Goal: Find specific fact: Find specific fact

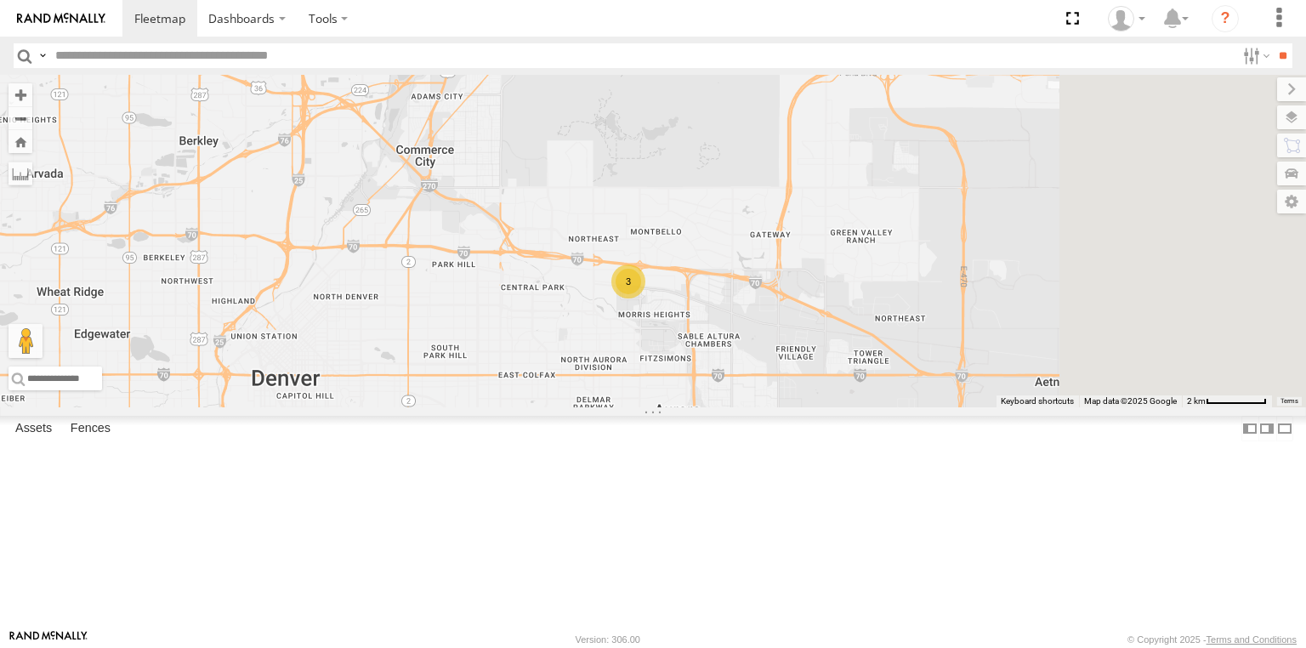
drag, startPoint x: 844, startPoint y: 262, endPoint x: 748, endPoint y: 314, distance: 108.5
click at [750, 314] on div "23335 4G/Bad 23207 NEW 23207xx 23459 4G 23464 23460 23480 23467 4G 23465 4G 234…" at bounding box center [653, 241] width 1306 height 333
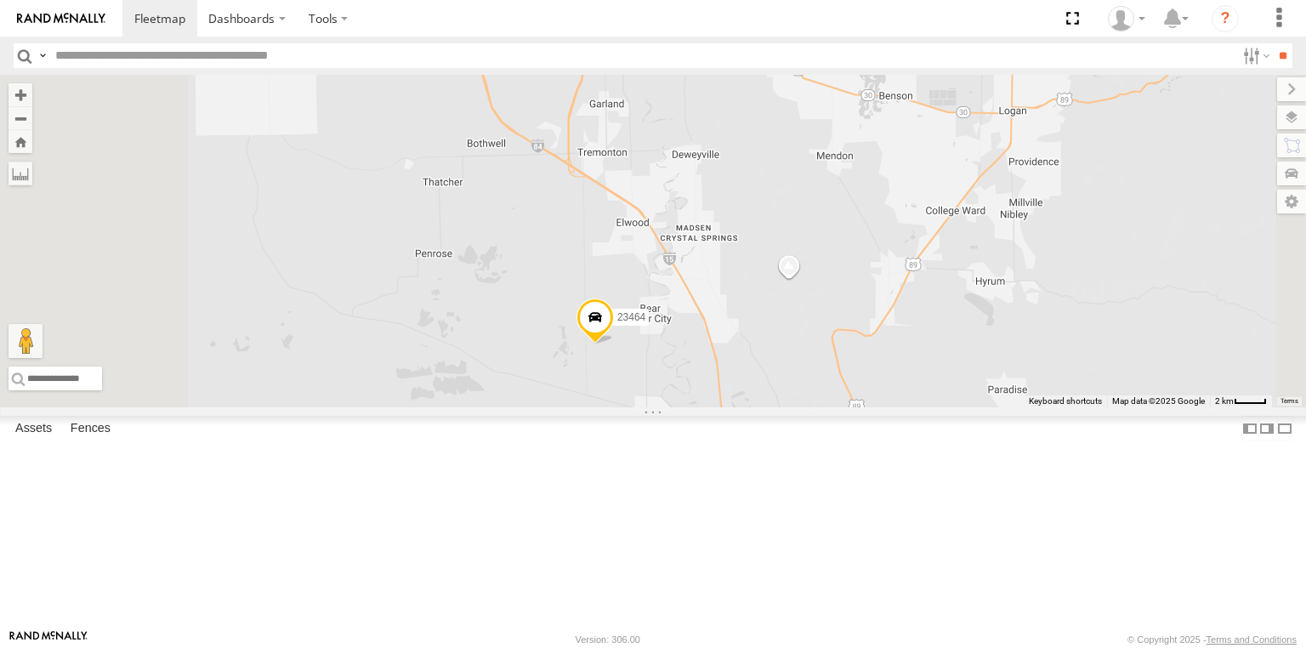
click at [614, 344] on span at bounding box center [595, 322] width 37 height 46
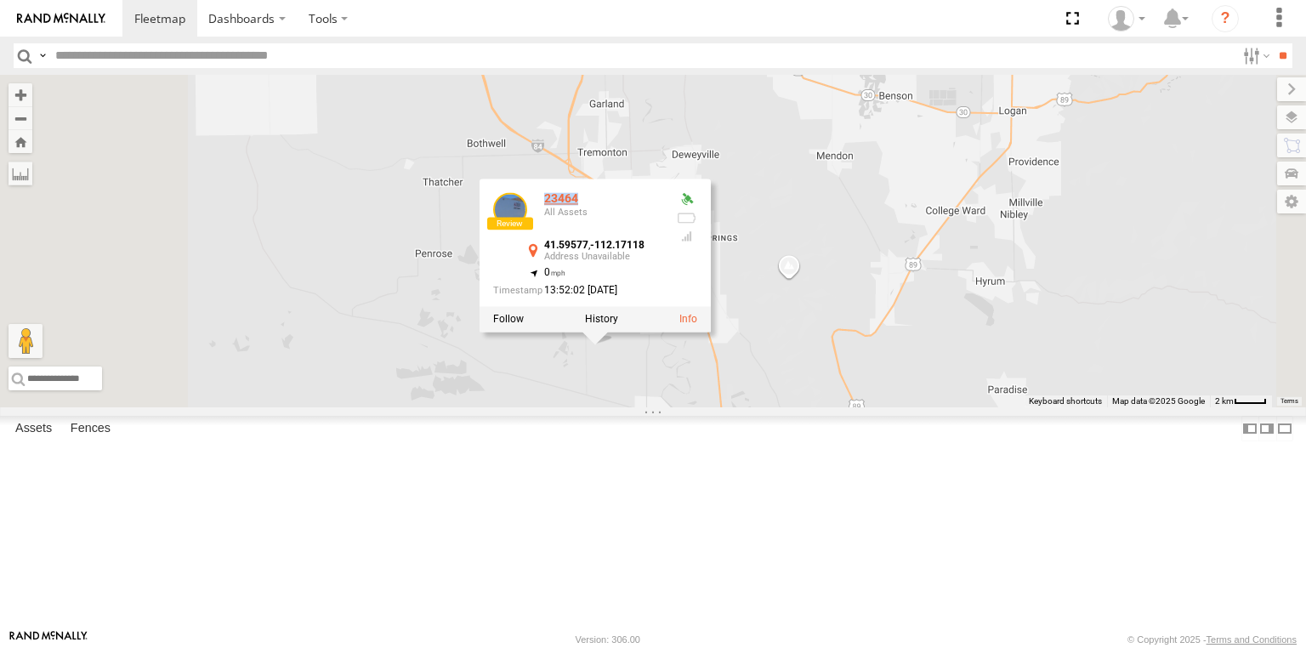
drag, startPoint x: 796, startPoint y: 316, endPoint x: 759, endPoint y: 313, distance: 37.5
click at [663, 206] on div "23464" at bounding box center [603, 199] width 119 height 13
copy div "23464"
drag, startPoint x: 759, startPoint y: 361, endPoint x: 864, endPoint y: 364, distance: 105.5
click at [663, 262] on div "41.59577 , -112.17118" at bounding box center [603, 251] width 119 height 21
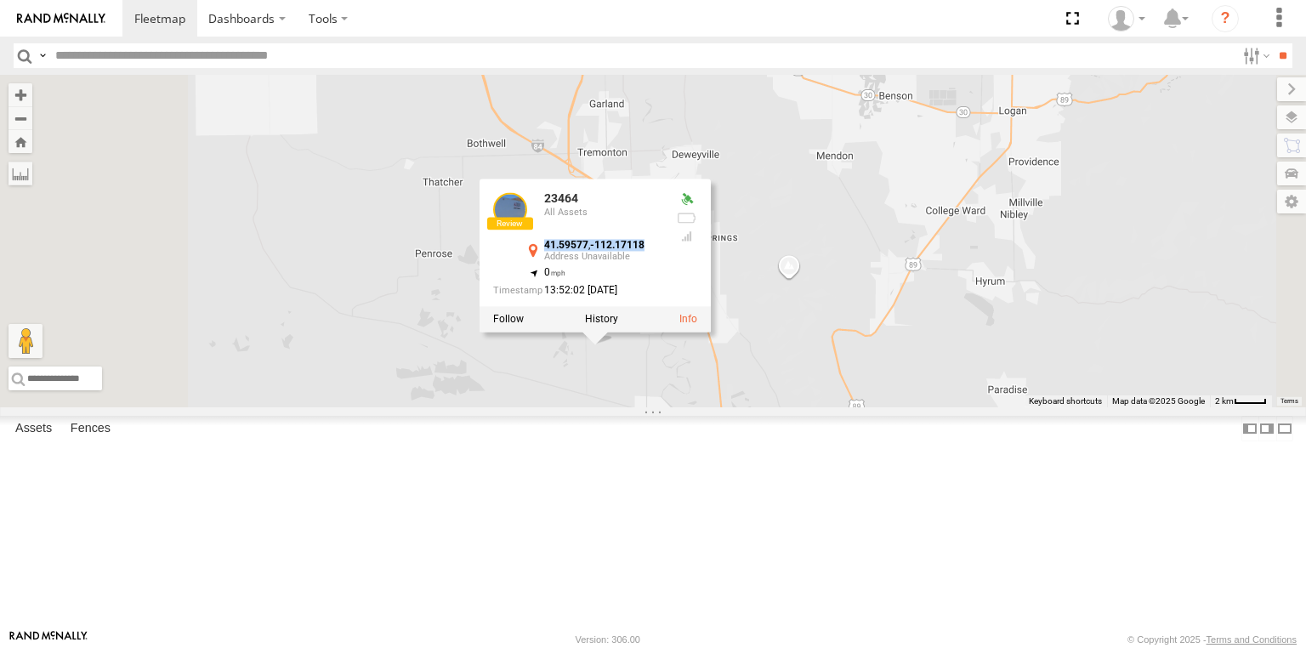
copy div "41.59577 , -112.17118"
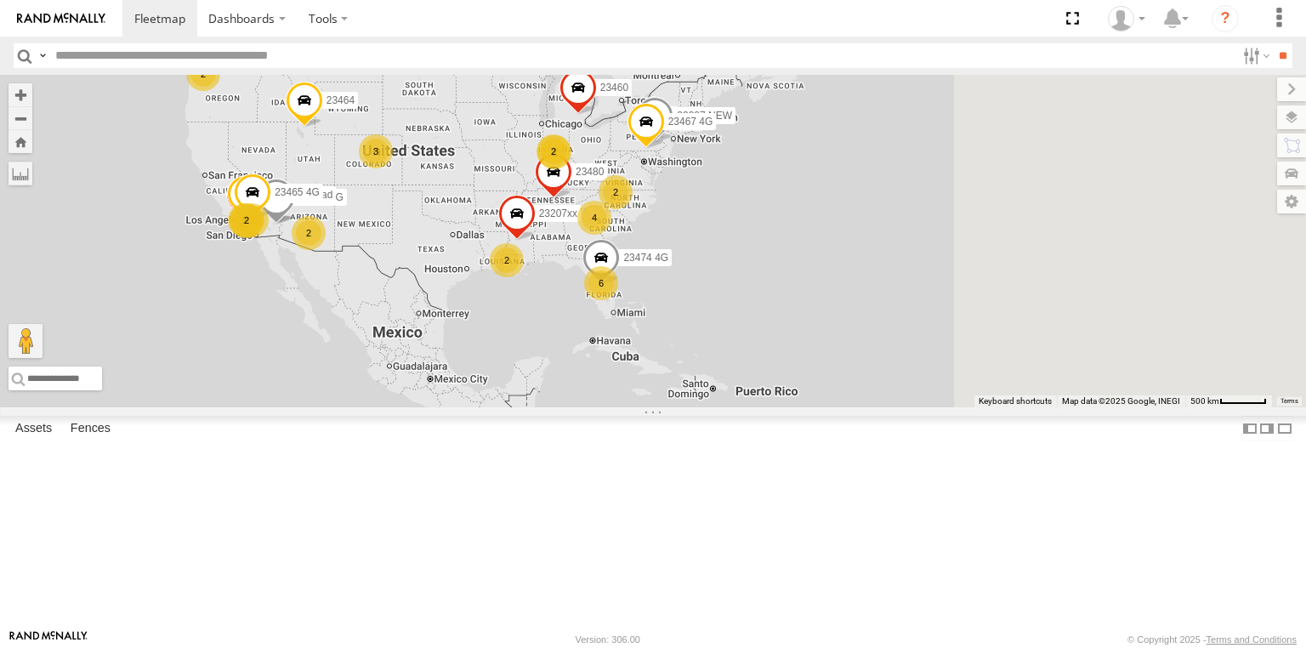
drag, startPoint x: 875, startPoint y: 323, endPoint x: 701, endPoint y: 273, distance: 181.4
click at [702, 273] on div "6 23333 4G 23335 4G/Bad 11 4 2 2 23333 23207 NEW 2 23207xx 2 23459 4G 2 2 23464…" at bounding box center [653, 241] width 1306 height 333
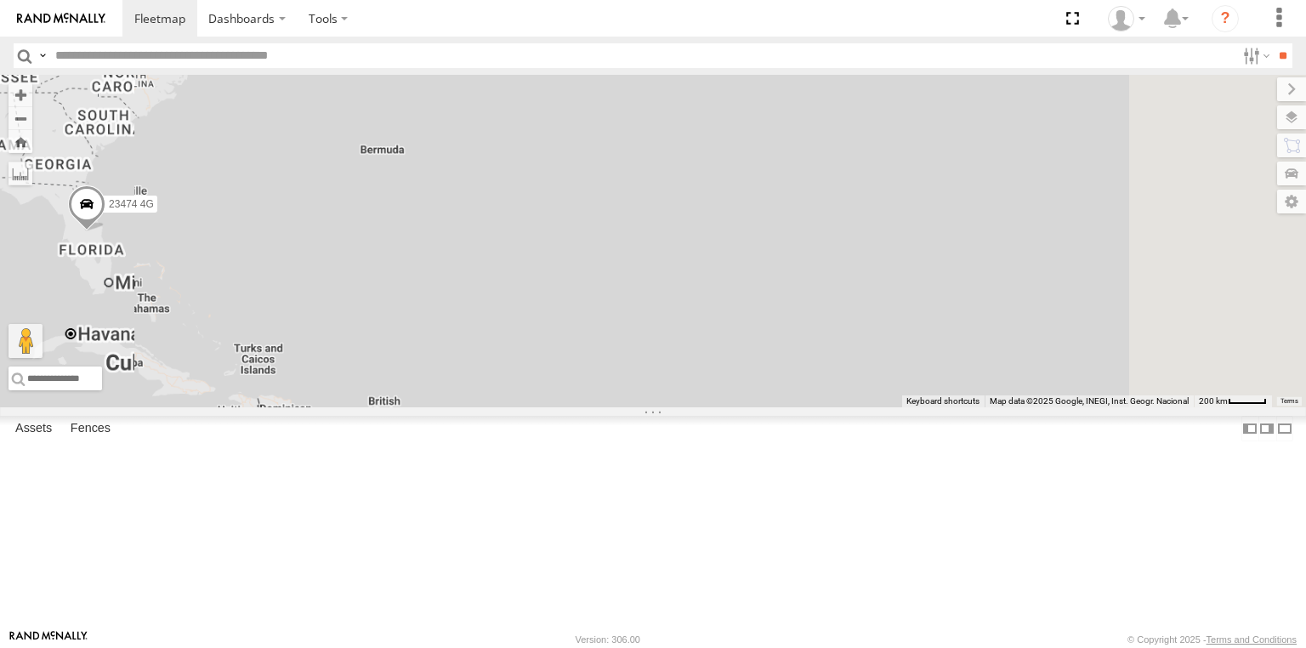
drag, startPoint x: 606, startPoint y: 220, endPoint x: 837, endPoint y: 255, distance: 233.9
click at [826, 254] on div "23333 4G 23335 4G/Bad 23333 23207 NEW 23207xx 23459 4G 23464 23460 23480 23467 …" at bounding box center [653, 241] width 1306 height 333
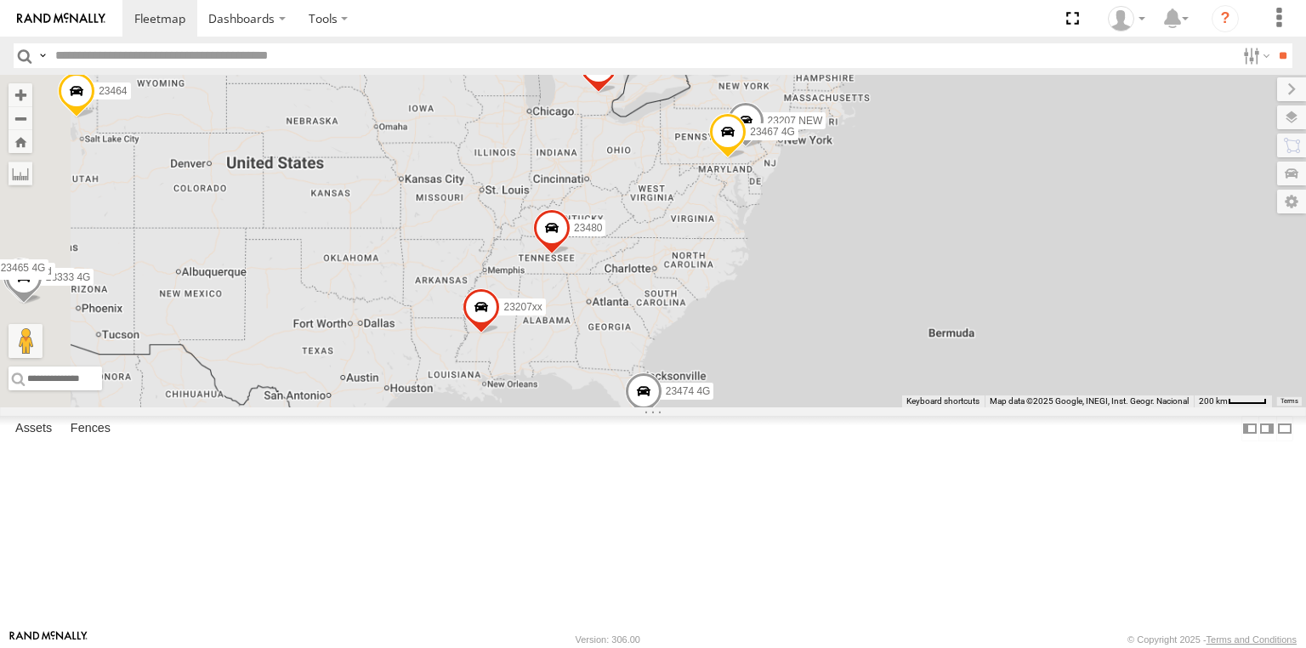
drag, startPoint x: 803, startPoint y: 251, endPoint x: 646, endPoint y: 376, distance: 200.3
click at [646, 376] on div "23333 4G 23335 4G/Bad 23333 23207 NEW 23207xx 23459 4G 23464 23460 23480 23467 …" at bounding box center [653, 241] width 1306 height 333
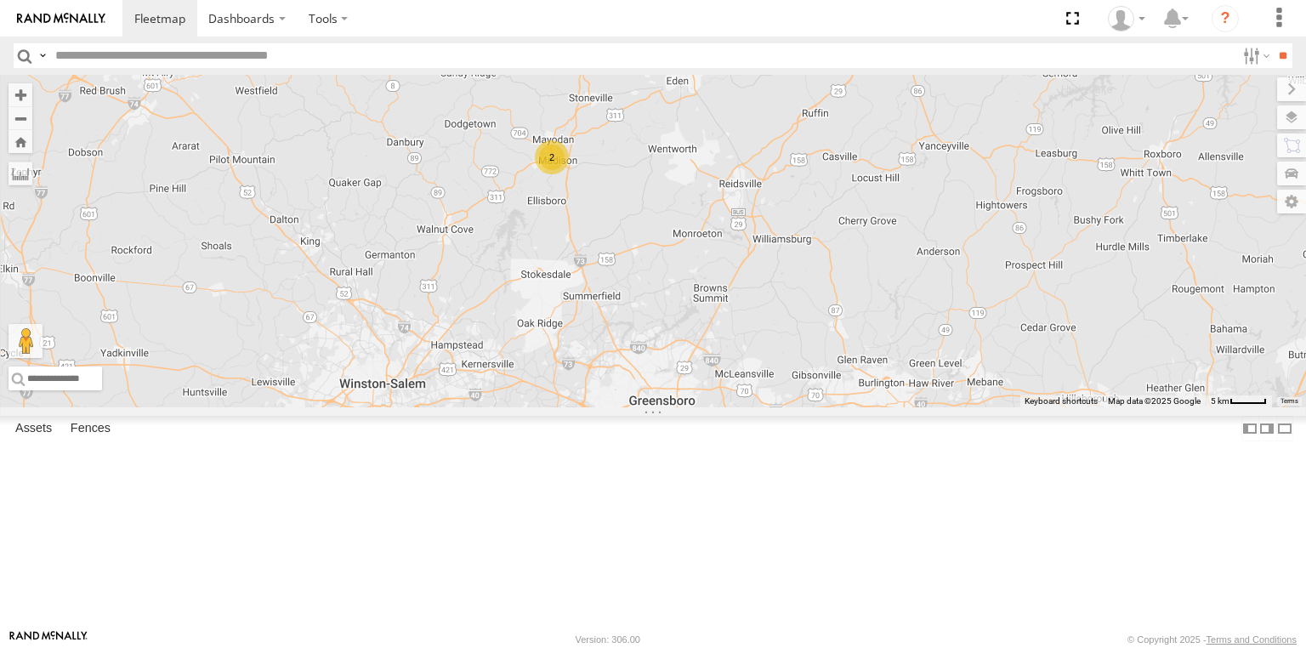
drag, startPoint x: 738, startPoint y: 495, endPoint x: 800, endPoint y: 396, distance: 116.6
click at [800, 396] on div "23333 4G 23335 4G/Bad 23333 23207xx 23459 4G 23464 23460 23480 23465 4G 23207 N…" at bounding box center [653, 241] width 1306 height 333
click at [569, 174] on div "2" at bounding box center [552, 157] width 34 height 34
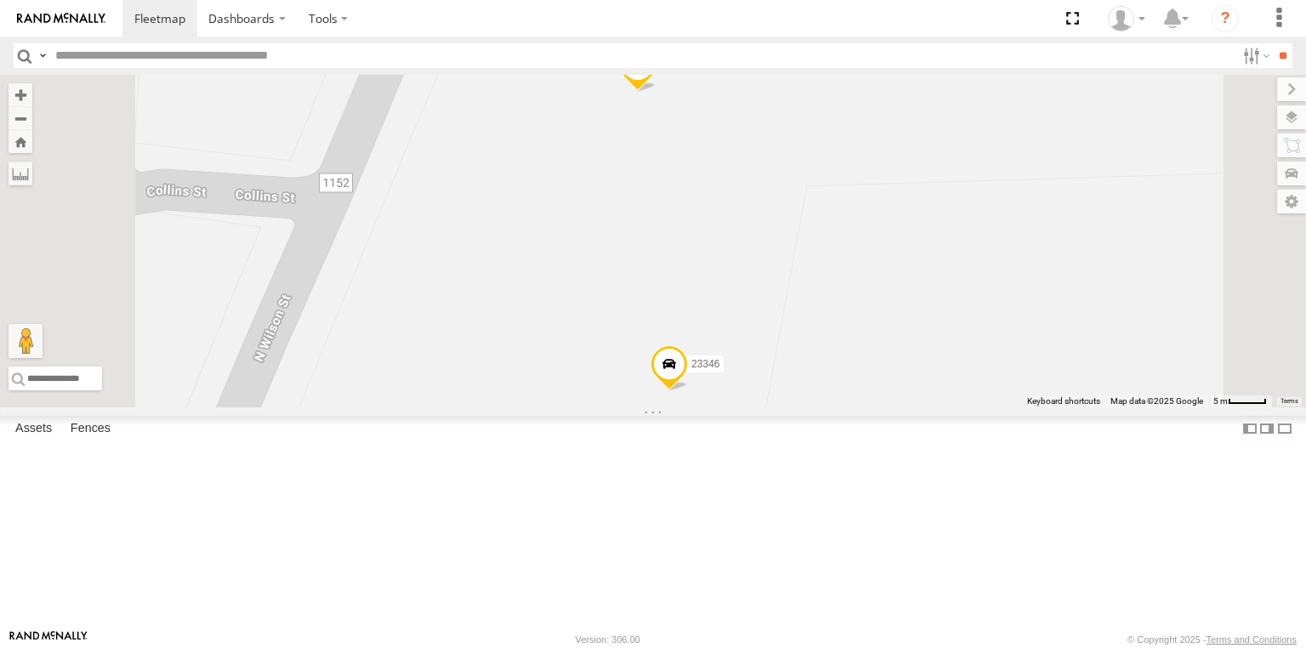
click at [688, 391] on span at bounding box center [669, 368] width 37 height 46
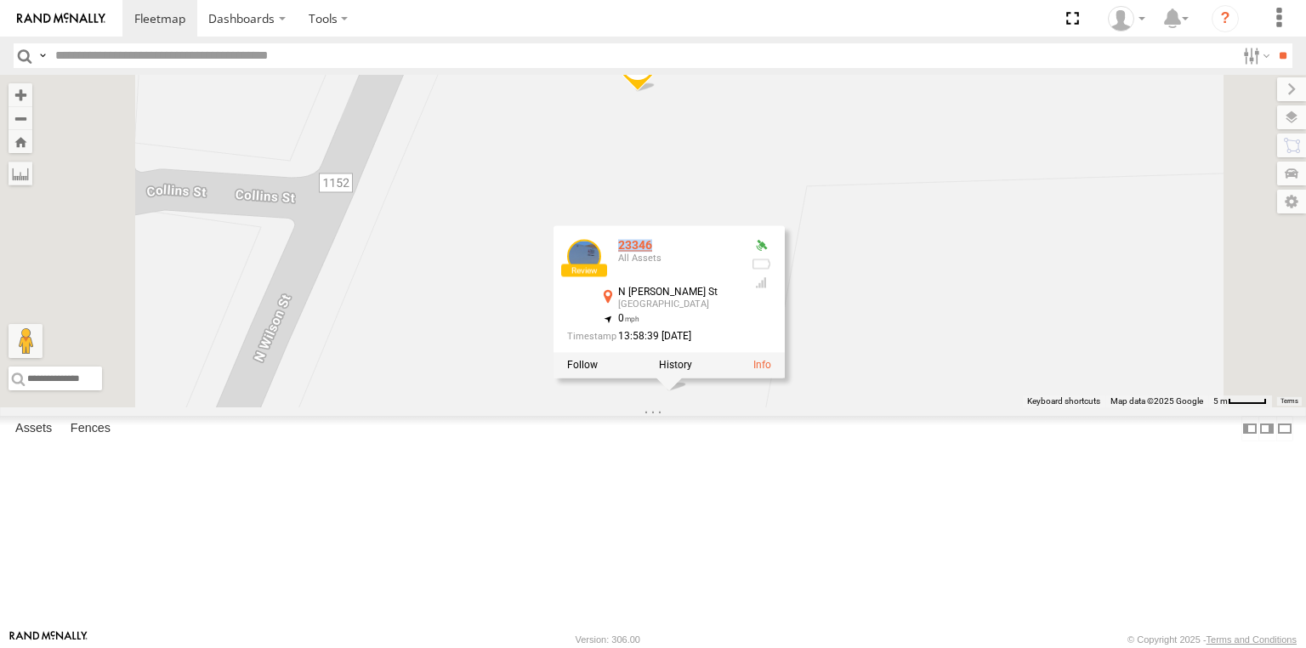
drag, startPoint x: 871, startPoint y: 359, endPoint x: 833, endPoint y: 359, distance: 37.4
click at [737, 252] on div "23346" at bounding box center [677, 245] width 119 height 13
copy div "23346"
